Goal: Find specific page/section: Find specific page/section

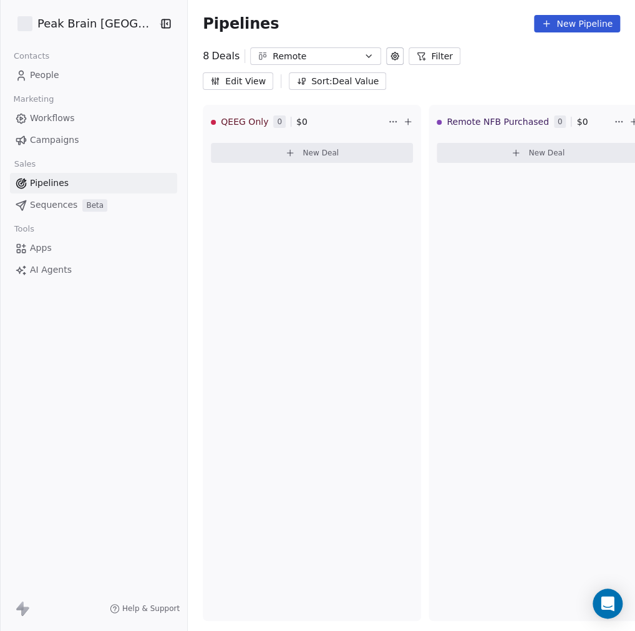
click at [334, 54] on div "Remote" at bounding box center [316, 56] width 86 height 13
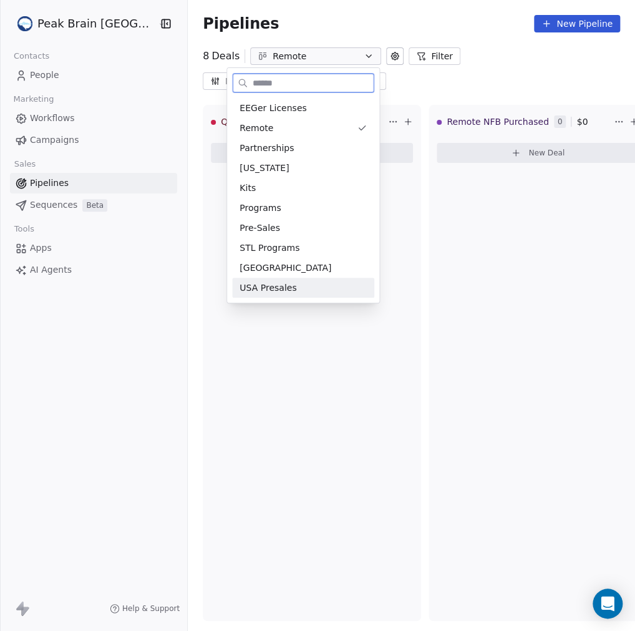
click at [278, 286] on span "USA Presales" at bounding box center [267, 287] width 57 height 13
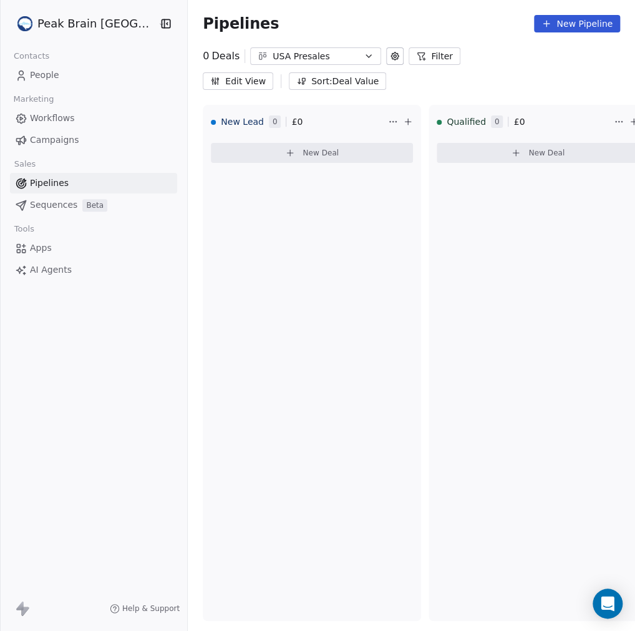
click at [322, 56] on div "USA Presales" at bounding box center [316, 56] width 86 height 13
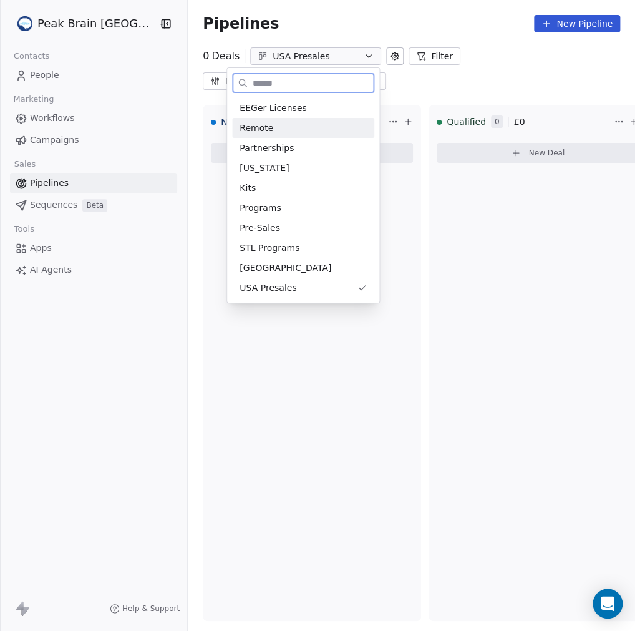
click at [261, 137] on div "Remote" at bounding box center [303, 128] width 142 height 20
